Goal: Task Accomplishment & Management: Complete application form

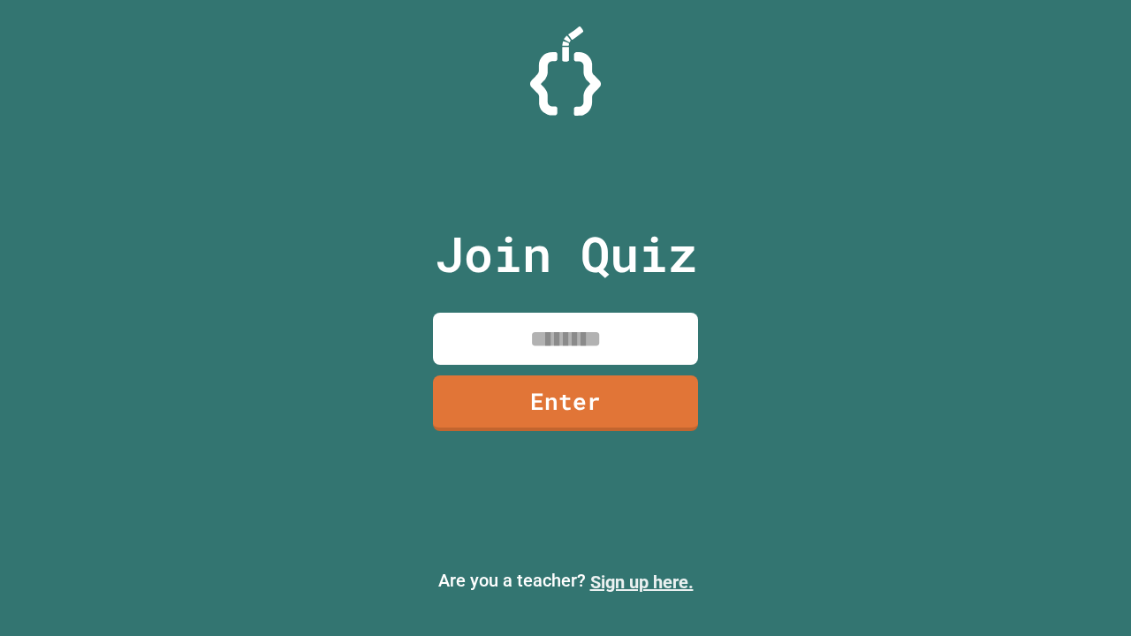
click at [641, 582] on link "Sign up here." at bounding box center [641, 582] width 103 height 21
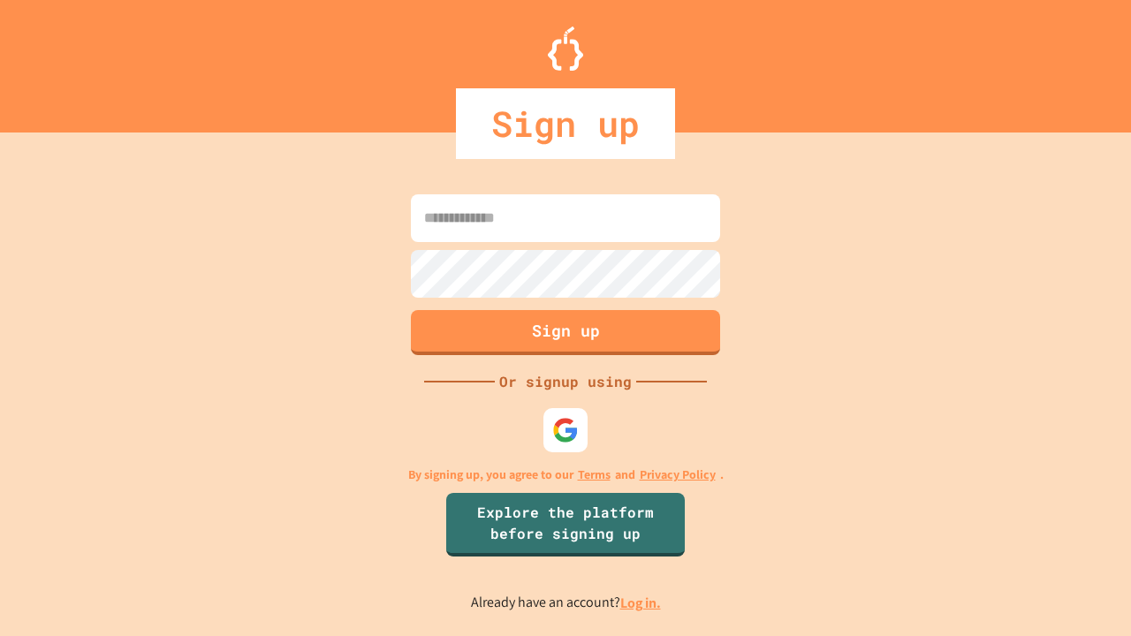
click at [641, 603] on link "Log in." at bounding box center [640, 603] width 41 height 19
